Goal: Task Accomplishment & Management: Complete application form

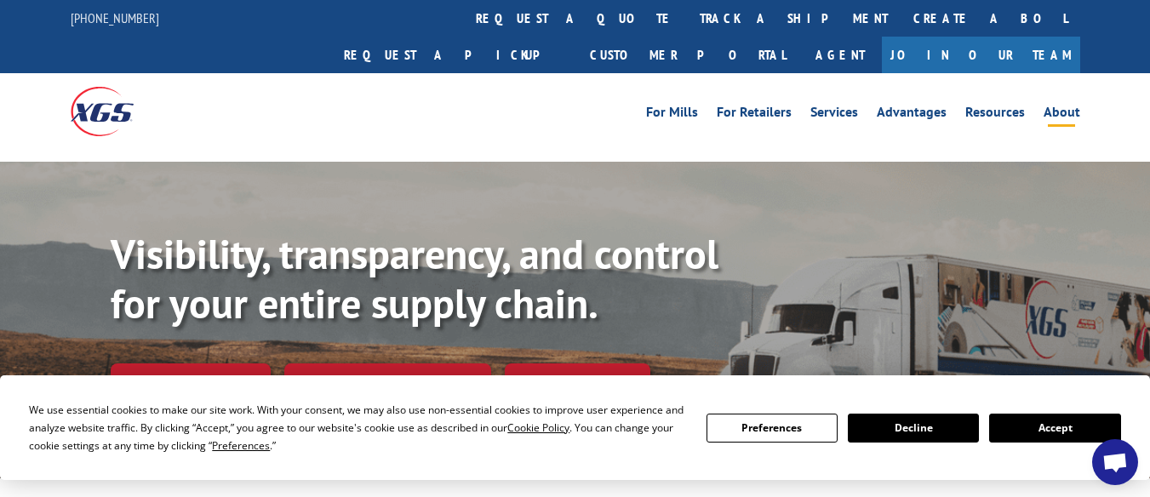
click at [1055, 106] on link "About" at bounding box center [1061, 115] width 37 height 19
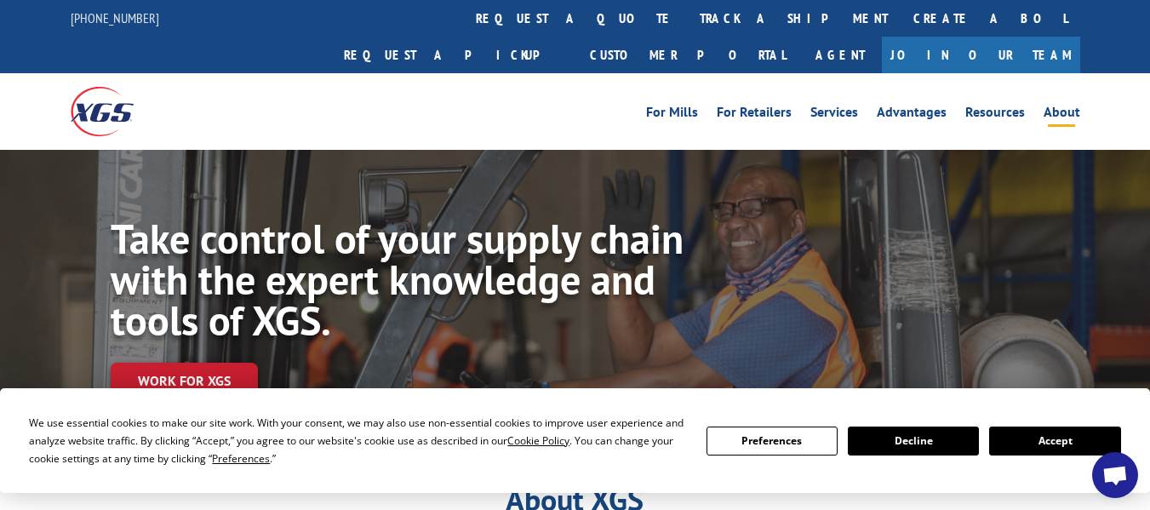
click at [1068, 449] on button "Accept" at bounding box center [1054, 440] width 131 height 29
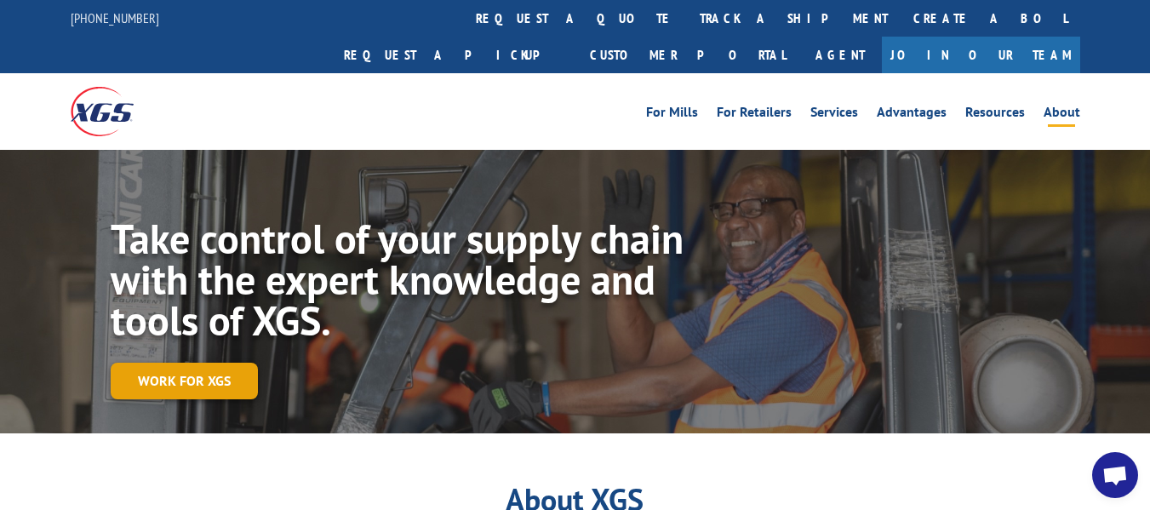
click at [229, 362] on link "Work for XGS" at bounding box center [184, 380] width 147 height 37
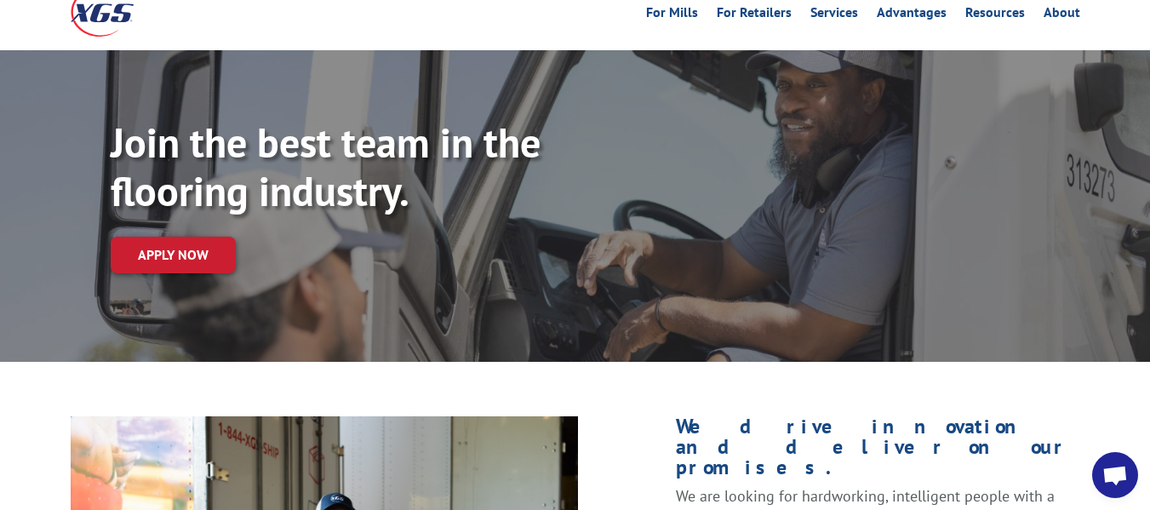
scroll to position [69, 0]
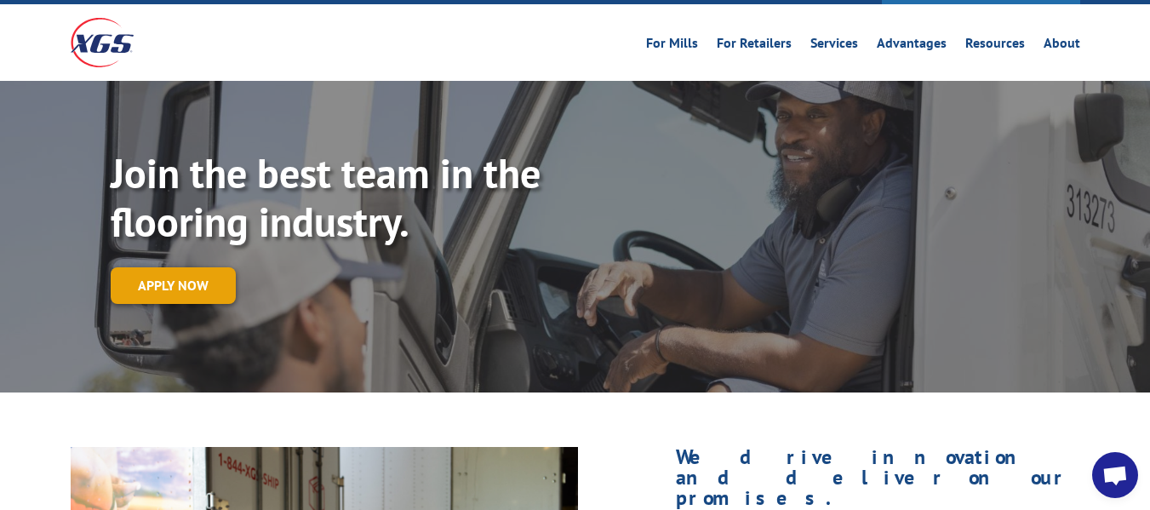
click at [116, 267] on link "Apply now" at bounding box center [173, 285] width 125 height 37
